Goal: Information Seeking & Learning: Find specific fact

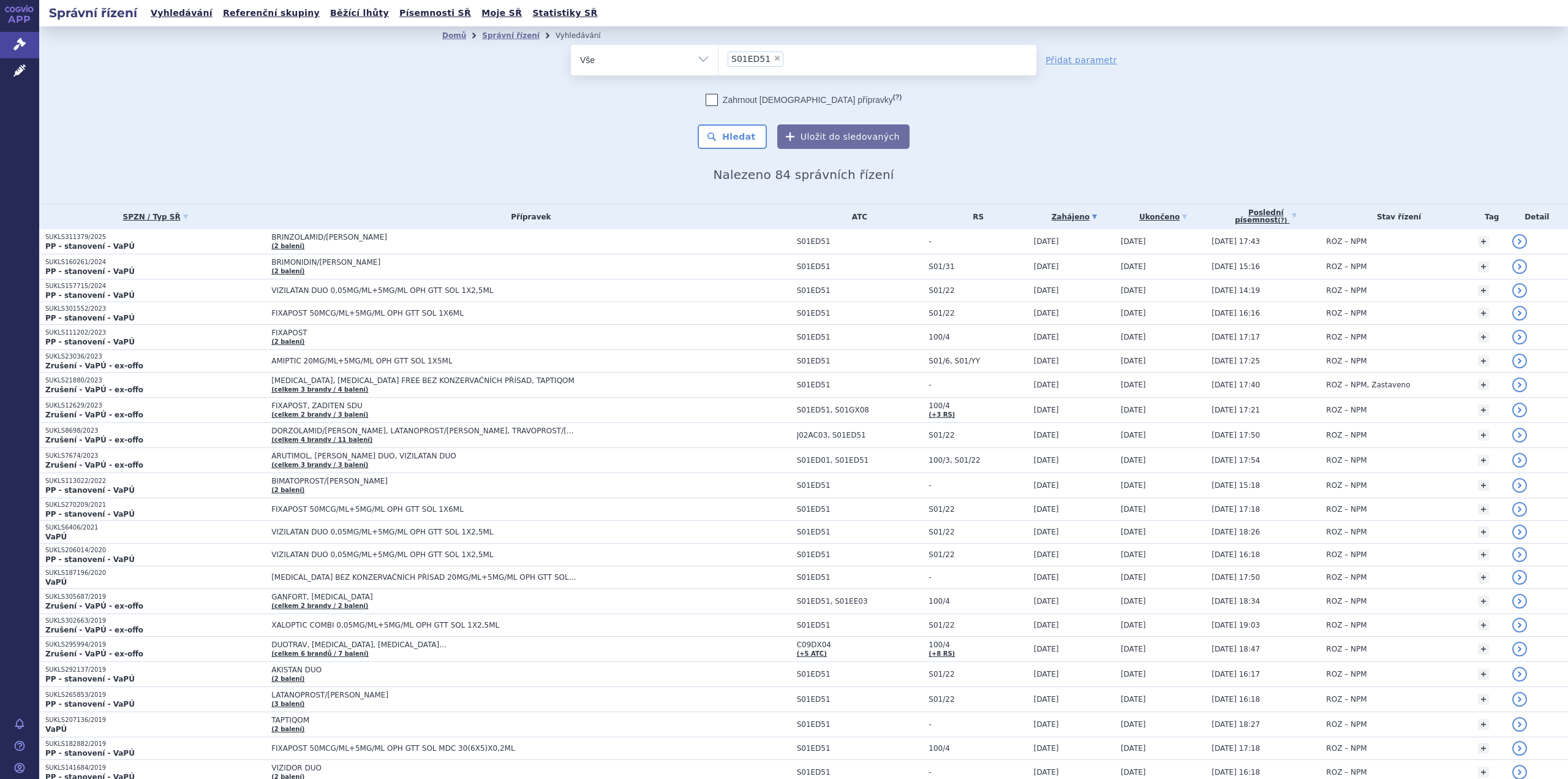
click at [769, 60] on li "× S01ED51" at bounding box center [755, 59] width 56 height 15
click at [718, 60] on select "S01ED51" at bounding box center [718, 60] width 1 height 31
click at [773, 60] on span "×" at bounding box center [777, 58] width 8 height 8
click at [718, 60] on select "S01ED51" at bounding box center [718, 60] width 1 height 31
select select
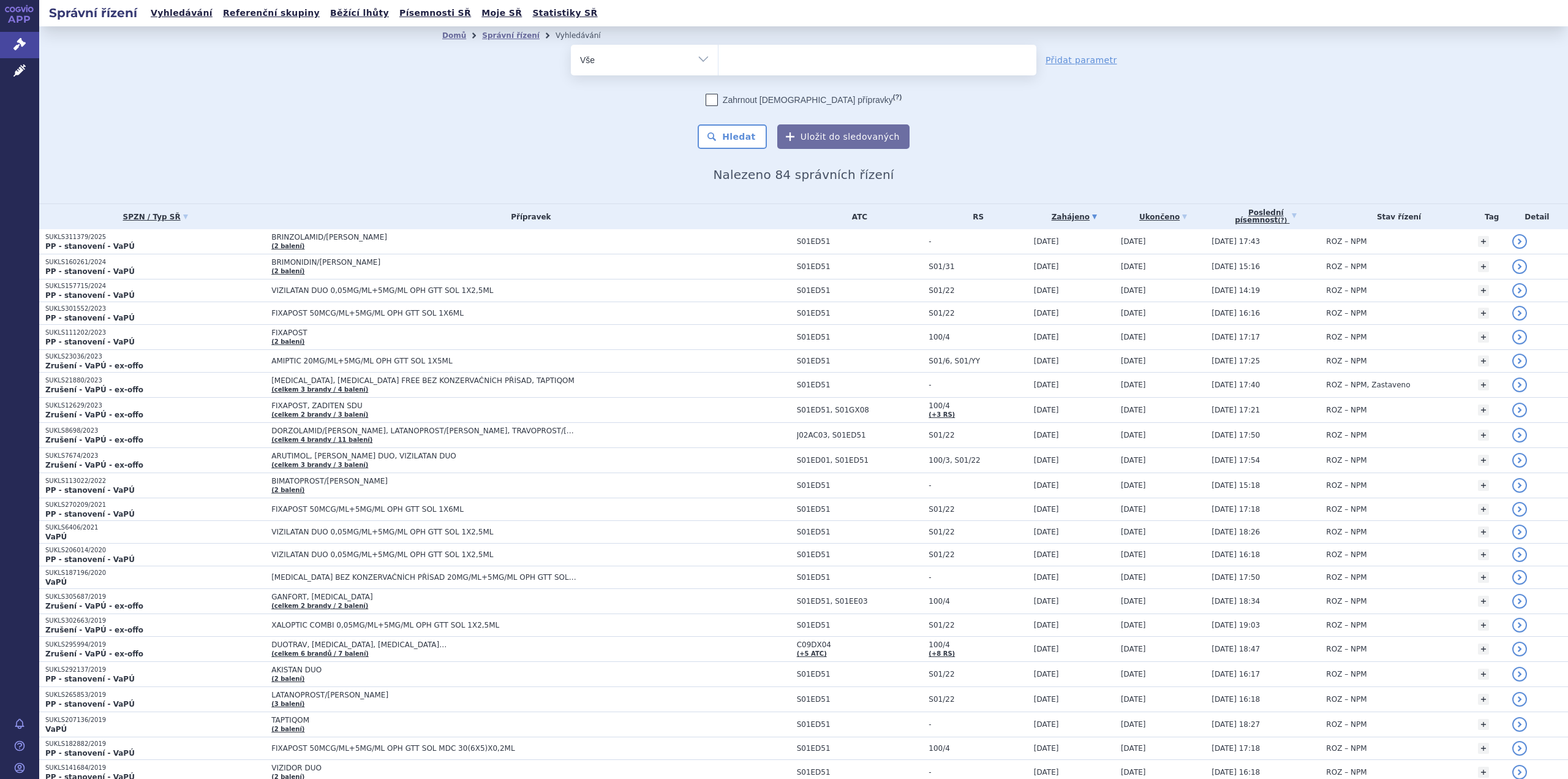
click at [768, 60] on ul at bounding box center [877, 58] width 318 height 26
click at [718, 60] on select "S01ED51" at bounding box center [718, 60] width 1 height 31
type input "ed"
type input "edo"
type input "edox"
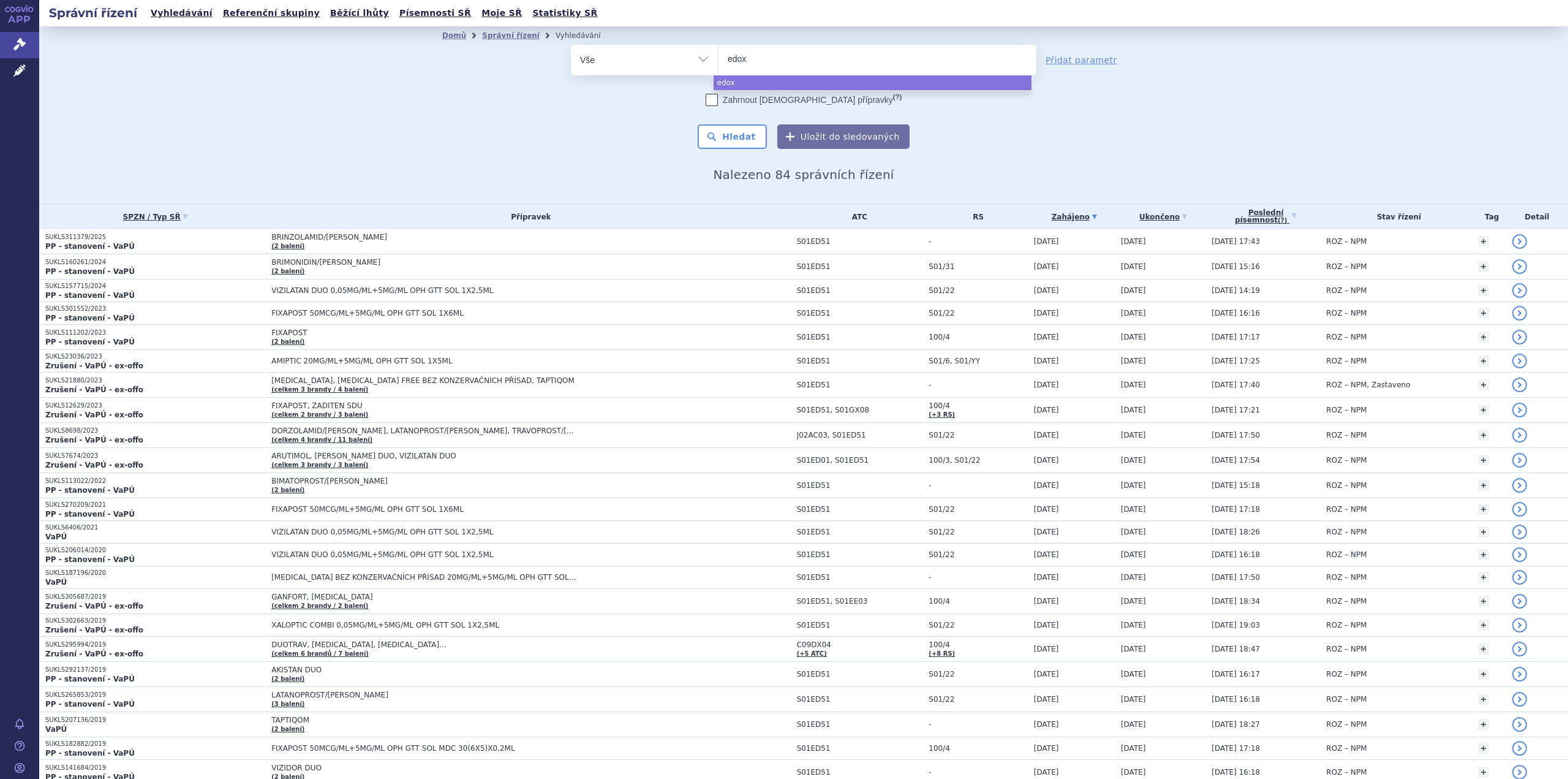
type input "edoxa"
type input "edoxaba"
type input "[MEDICAL_DATA]"
select select "[MEDICAL_DATA]"
click at [729, 141] on button "Hledat" at bounding box center [732, 137] width 70 height 24
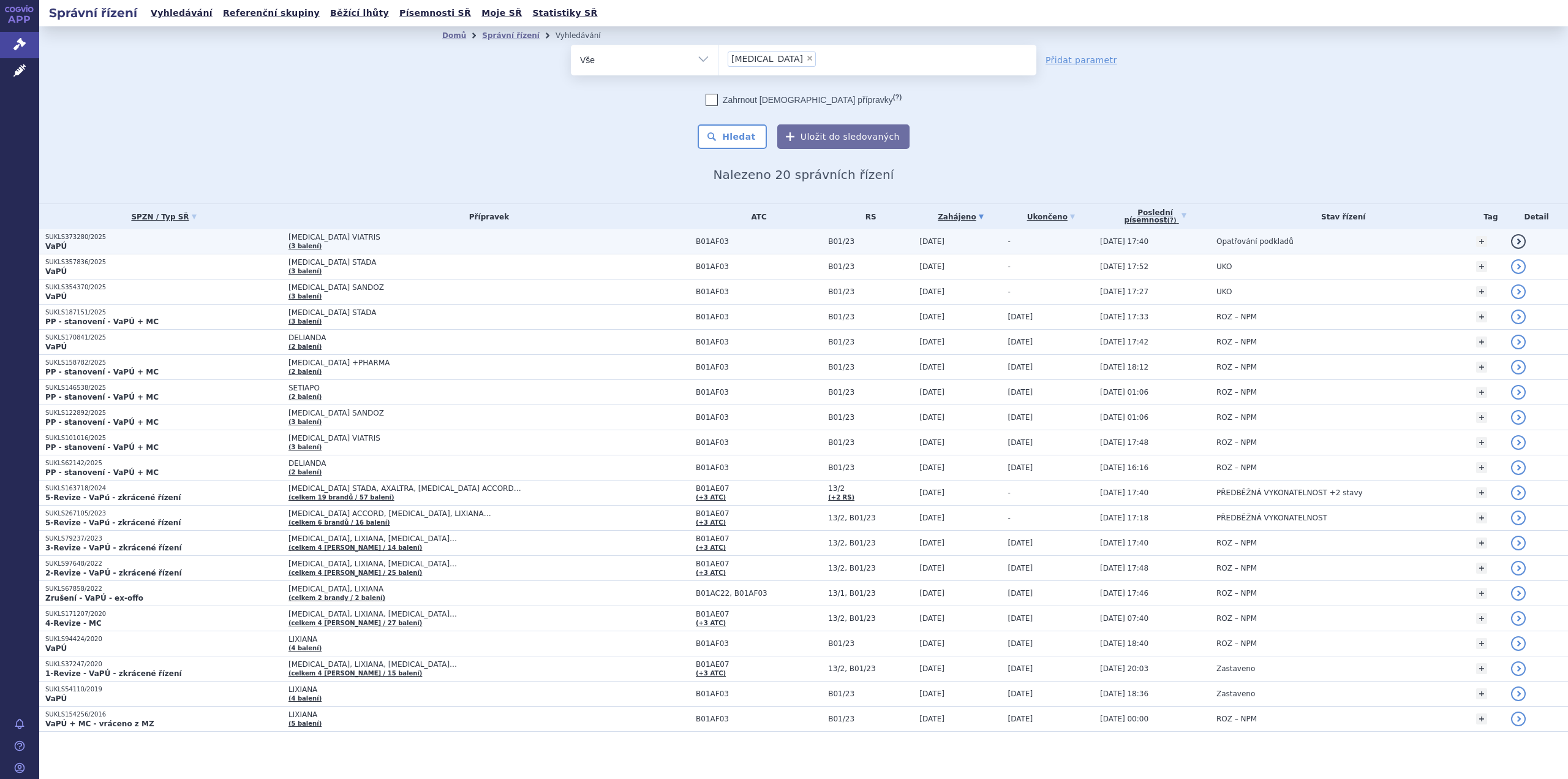
click at [357, 236] on span "EDOXABAN VIATRIS" at bounding box center [442, 237] width 306 height 8
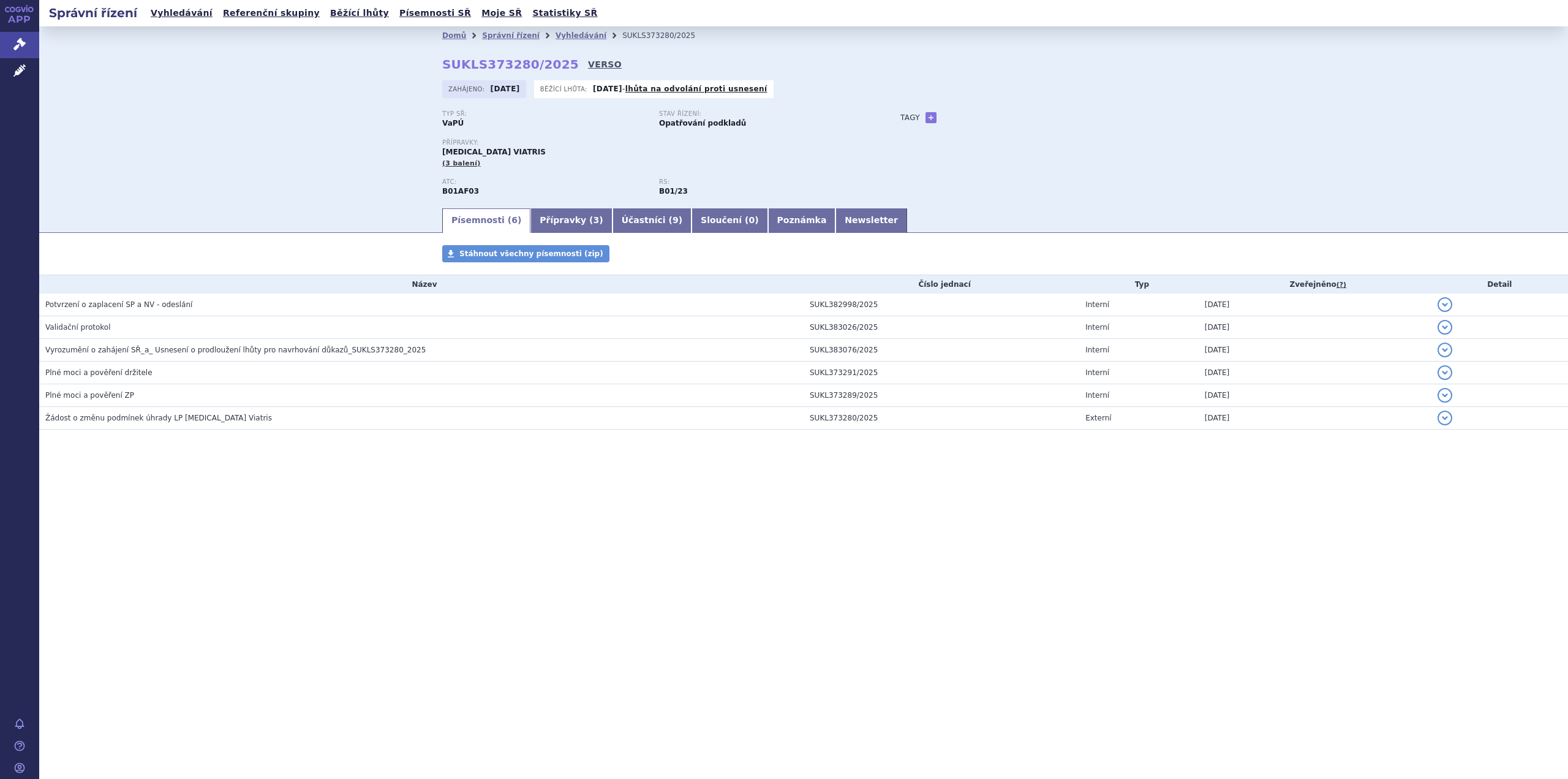
click at [588, 63] on link "VERSO" at bounding box center [604, 64] width 34 height 12
